Goal: Transaction & Acquisition: Purchase product/service

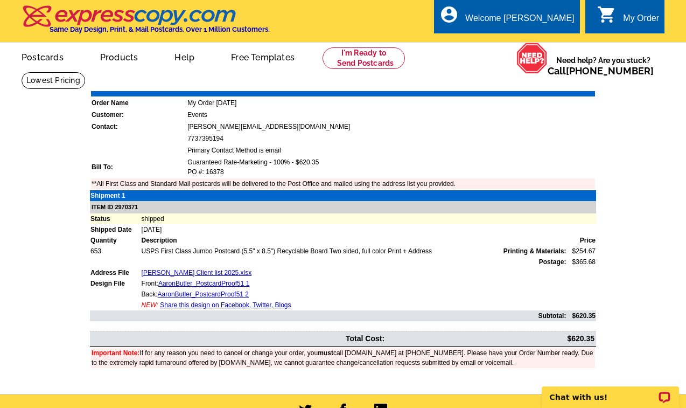
click at [553, 14] on icon "shopping_cart" at bounding box center [606, 14] width 19 height 19
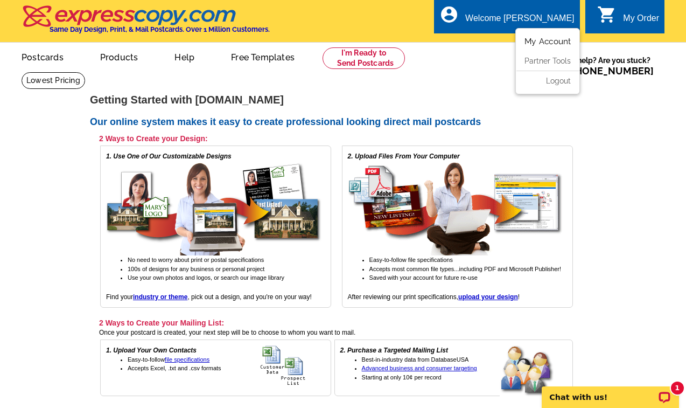
click at [540, 42] on link "My Account" at bounding box center [547, 42] width 46 height 10
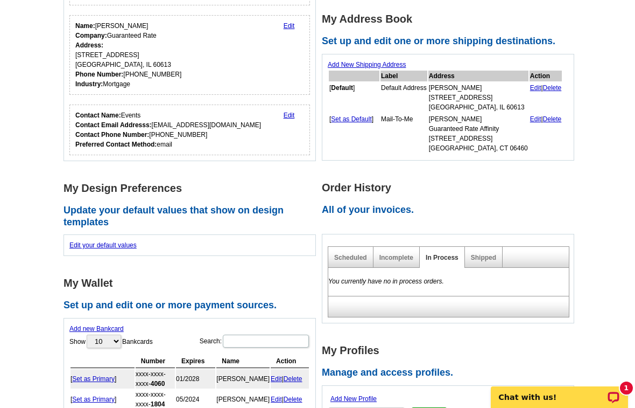
scroll to position [168, 0]
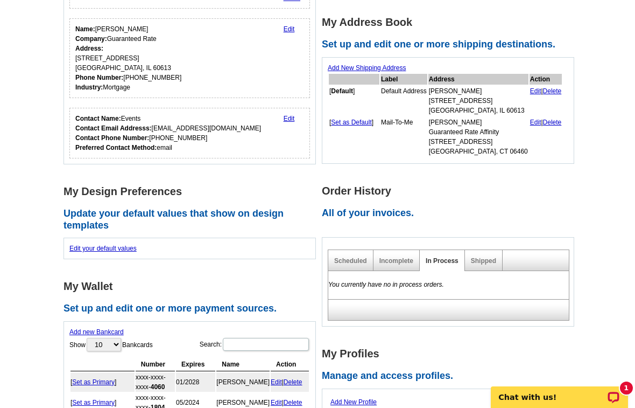
click at [422, 261] on div "In Process" at bounding box center [442, 260] width 45 height 21
click at [477, 263] on link "Shipped" at bounding box center [483, 261] width 25 height 8
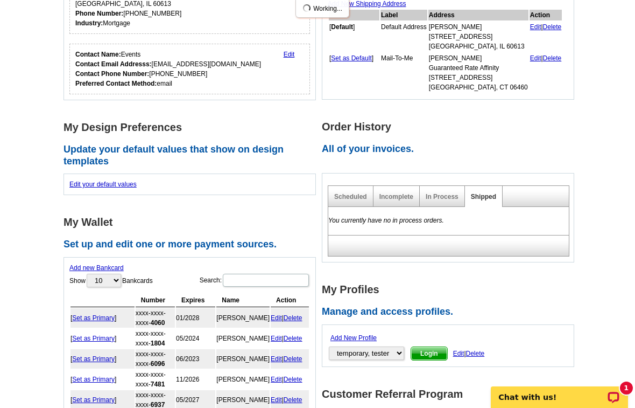
scroll to position [251, 0]
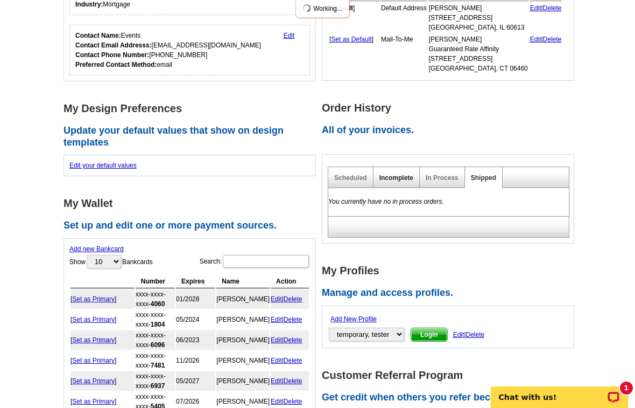
click at [392, 176] on link "Incomplete" at bounding box center [397, 178] width 34 height 8
click at [339, 175] on link "Scheduled" at bounding box center [350, 178] width 33 height 8
click at [388, 176] on link "Incomplete" at bounding box center [397, 178] width 34 height 8
drag, startPoint x: 448, startPoint y: 187, endPoint x: 441, endPoint y: 180, distance: 9.9
click at [448, 187] on div "In Process" at bounding box center [442, 177] width 45 height 21
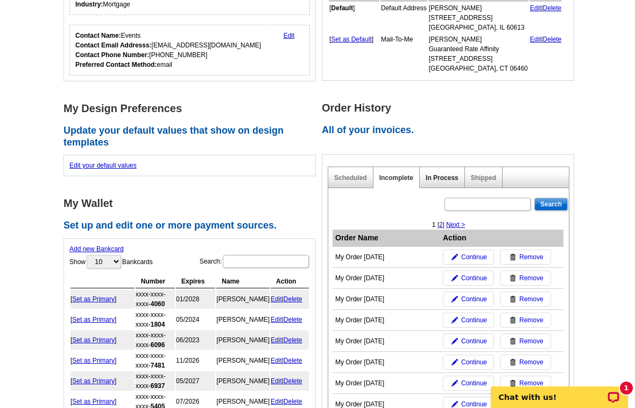
click at [440, 178] on link "In Process" at bounding box center [442, 178] width 33 height 8
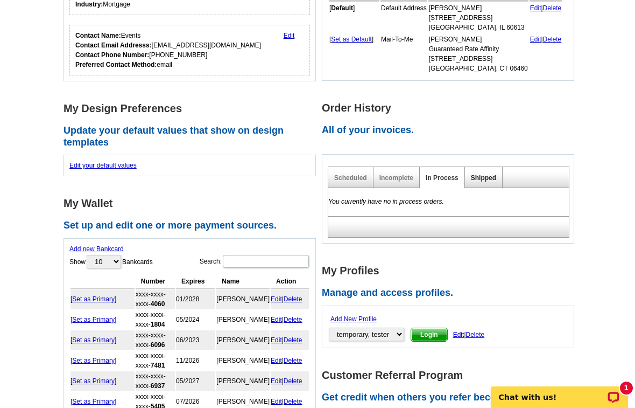
click at [472, 178] on link "Shipped" at bounding box center [483, 178] width 25 height 8
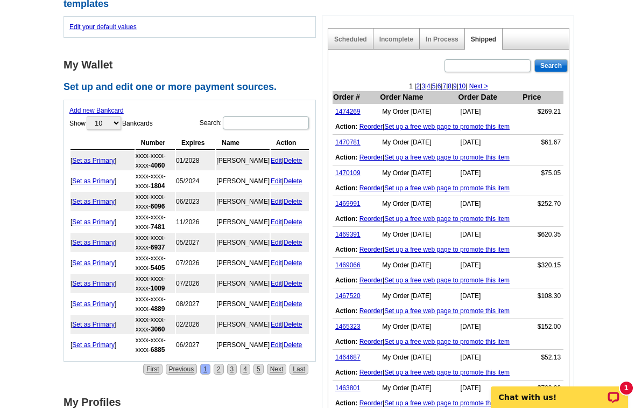
scroll to position [390, 0]
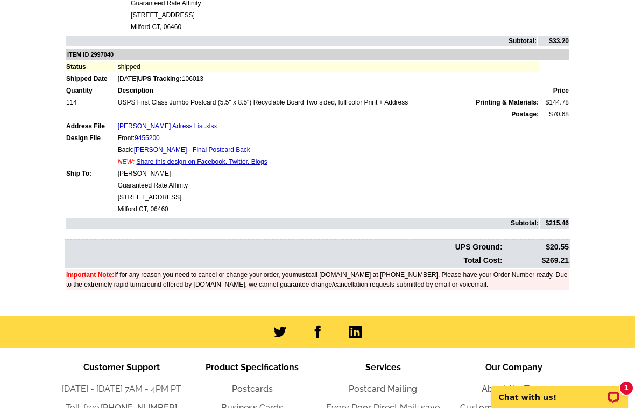
scroll to position [346, 0]
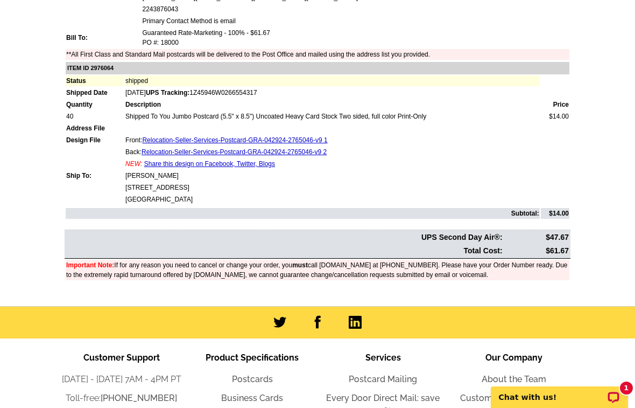
scroll to position [130, 0]
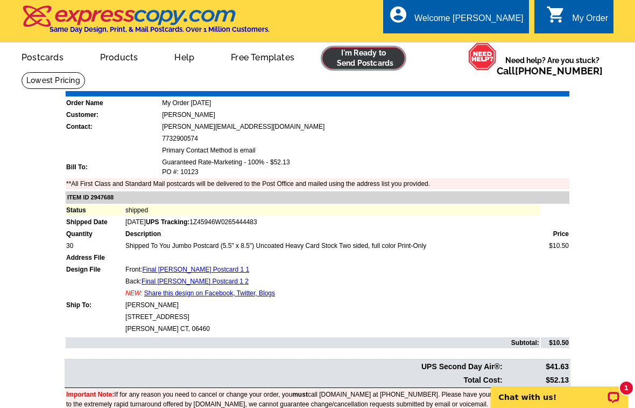
click at [335, 54] on link at bounding box center [363, 58] width 82 height 22
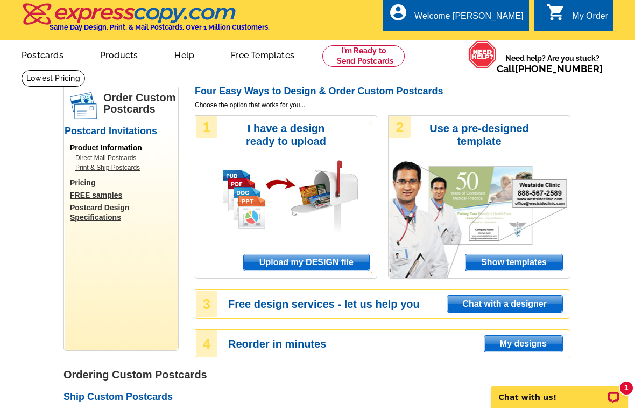
scroll to position [3, 0]
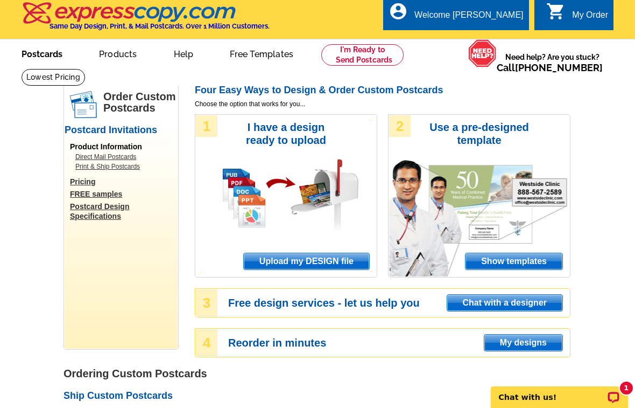
click at [44, 51] on link "Postcards" at bounding box center [41, 52] width 75 height 25
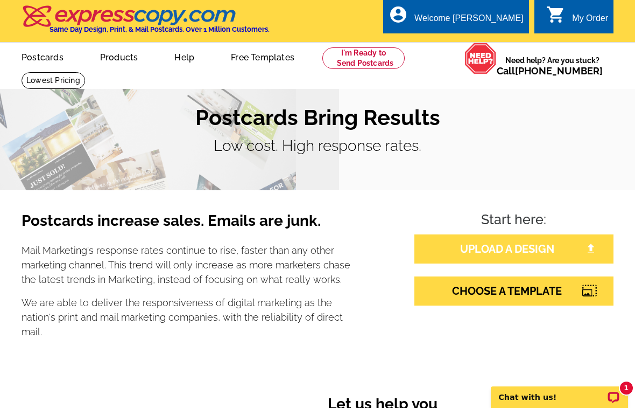
click at [440, 237] on link "UPLOAD A DESIGN" at bounding box center [514, 248] width 199 height 29
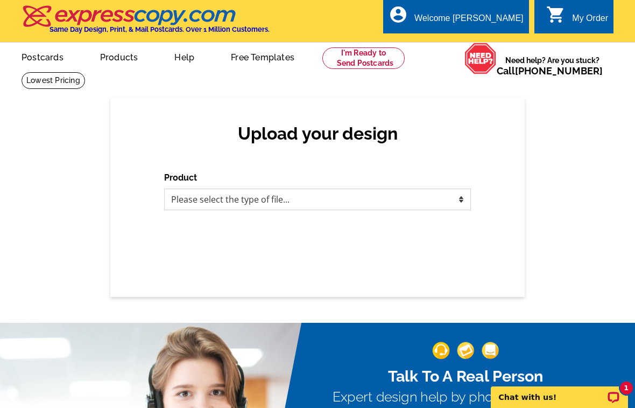
click at [392, 196] on select "Please select the type of file... Postcards Business Cards Letters and flyers G…" at bounding box center [317, 199] width 307 height 22
select select "1"
click at [164, 188] on select "Please select the type of file... Postcards Business Cards Letters and flyers G…" at bounding box center [317, 199] width 307 height 22
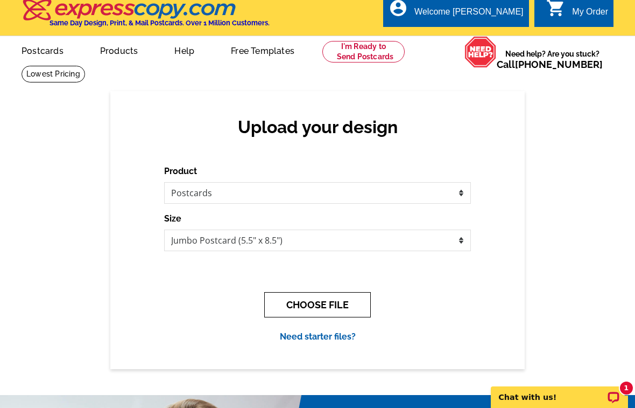
click at [322, 315] on button "CHOOSE FILE" at bounding box center [317, 304] width 107 height 25
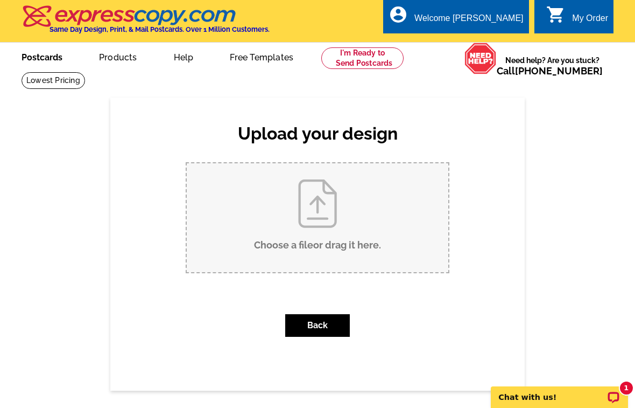
click at [50, 59] on link "Postcards" at bounding box center [41, 56] width 75 height 25
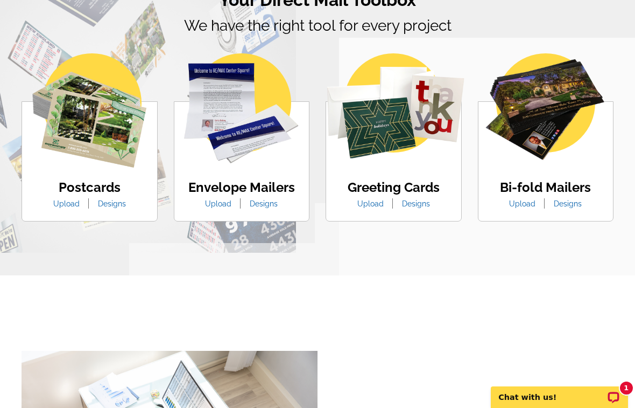
scroll to position [679, 0]
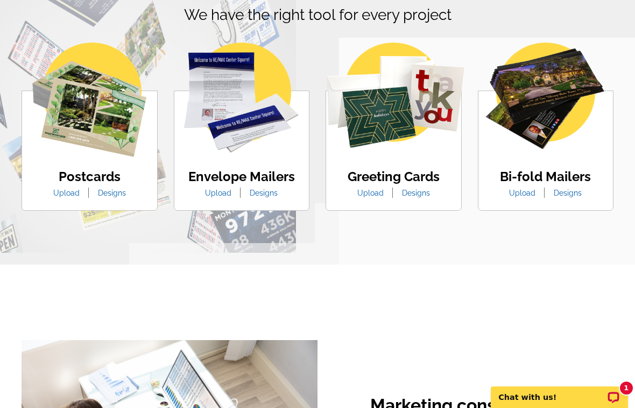
click at [99, 126] on img at bounding box center [89, 100] width 114 height 114
click at [112, 188] on link "Designs" at bounding box center [112, 192] width 44 height 9
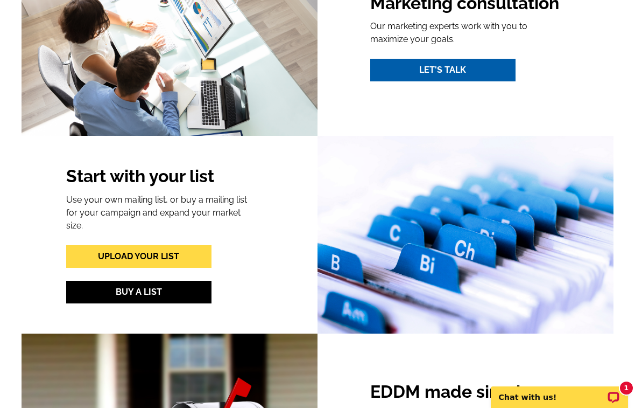
scroll to position [1220, 0]
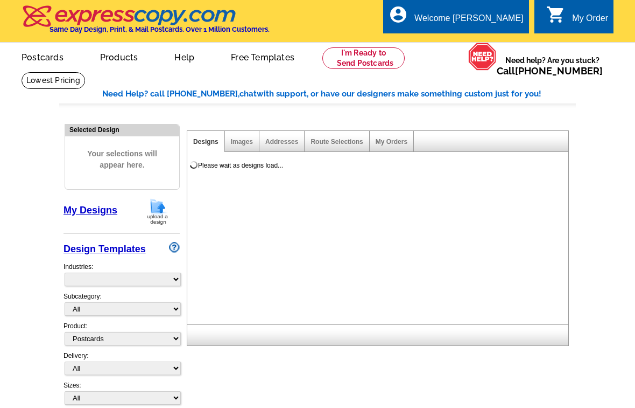
select select "1"
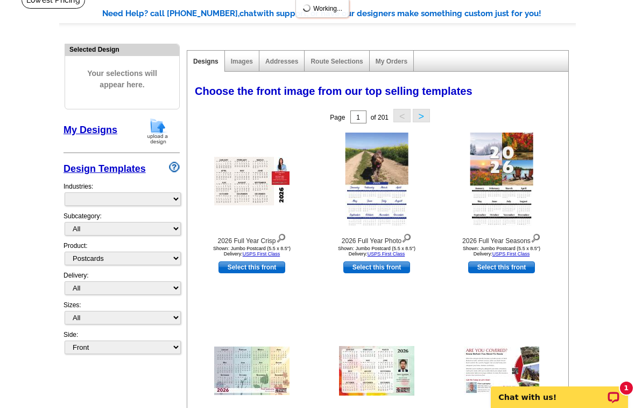
select select "971"
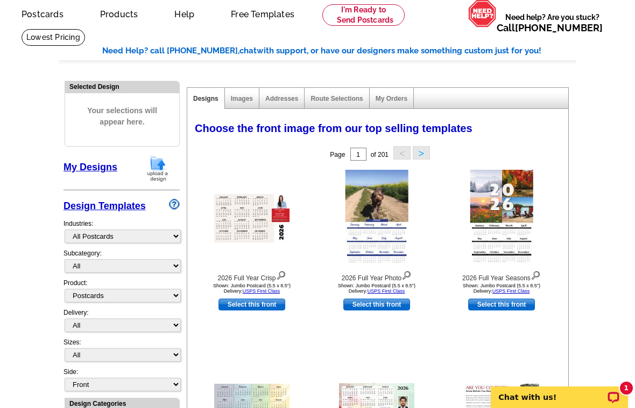
scroll to position [57, 0]
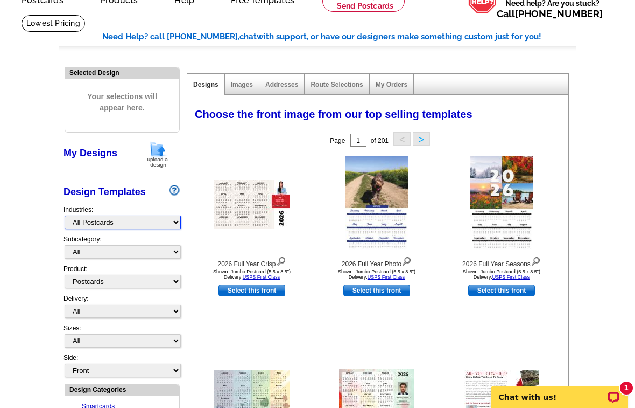
click at [103, 223] on select "Smartcards REMAX staging What's New Real Estate Mortgage Insurance HVAC Dental …" at bounding box center [123, 221] width 116 height 13
click at [65, 215] on select "Smartcards REMAX staging What's New Real Estate Mortgage Insurance HVAC Dental …" at bounding box center [123, 221] width 116 height 13
click at [100, 250] on select "All" at bounding box center [123, 251] width 116 height 13
click at [65, 245] on select "All" at bounding box center [123, 251] width 116 height 13
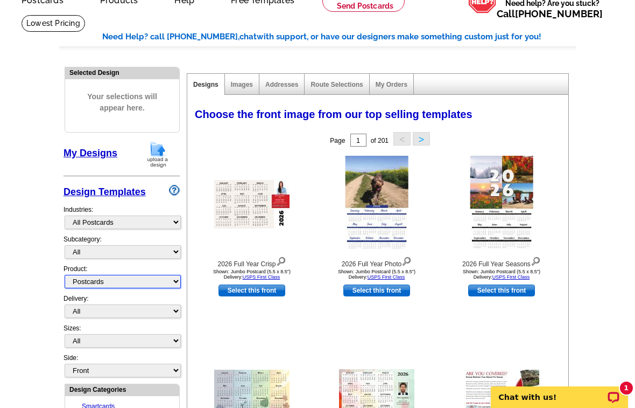
click at [97, 283] on select "All Postcards Letters and flyers Business Cards Door Hangers Greeting Cards" at bounding box center [123, 281] width 116 height 13
click at [65, 275] on select "All Postcards Letters and flyers Business Cards Door Hangers Greeting Cards" at bounding box center [123, 281] width 116 height 13
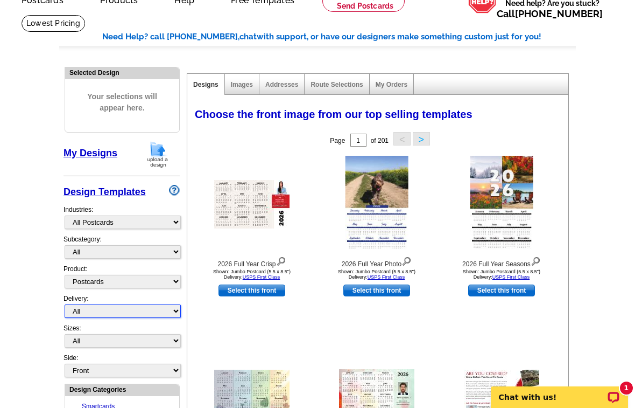
click at [99, 313] on select "All First Class Mail Shipped to Me EDDM Save 66% on Postage" at bounding box center [123, 310] width 116 height 13
click at [65, 304] on select "All First Class Mail Shipped to Me EDDM Save 66% on Postage" at bounding box center [123, 310] width 116 height 13
click at [92, 341] on select "All Jumbo Postcard (5.5" x 8.5") Regular Postcard (4.25" x 5.6") Panoramic Post…" at bounding box center [123, 340] width 116 height 13
select select "2"
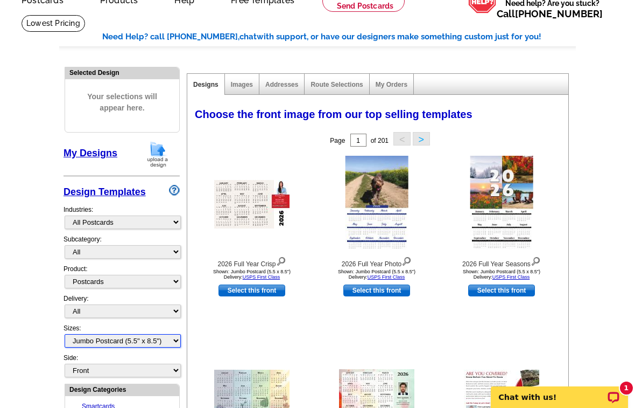
click at [65, 334] on select "All Jumbo Postcard (5.5" x 8.5") Regular Postcard (4.25" x 5.6") Panoramic Post…" at bounding box center [123, 340] width 116 height 13
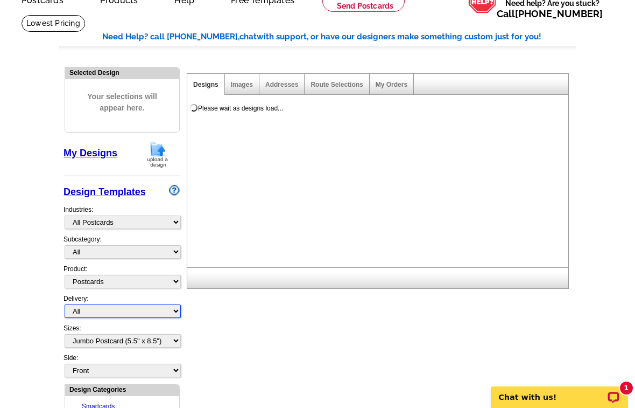
click at [93, 314] on select "All First Class Mail Shipped to Me EDDM Save 66% on Postage" at bounding box center [123, 310] width 116 height 13
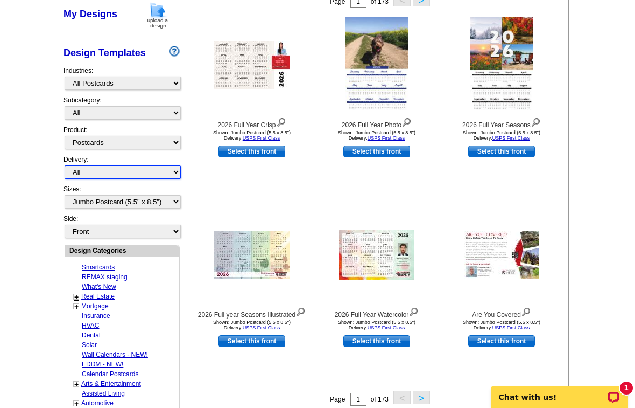
scroll to position [218, 0]
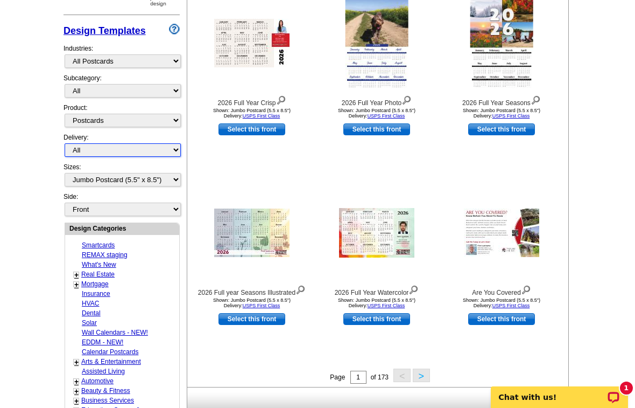
click at [100, 153] on select "All First Class Mail Shipped to Me EDDM Save 66% on Postage" at bounding box center [123, 149] width 116 height 13
select select "1"
click at [65, 143] on select "All First Class Mail Shipped to Me EDDM Save 66% on Postage" at bounding box center [123, 149] width 116 height 13
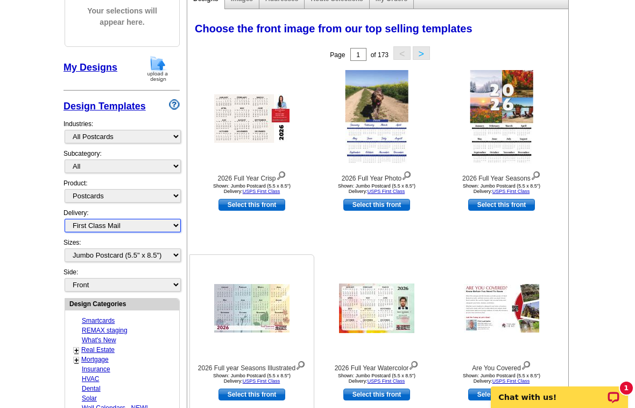
scroll to position [144, 0]
